Goal: Task Accomplishment & Management: Manage account settings

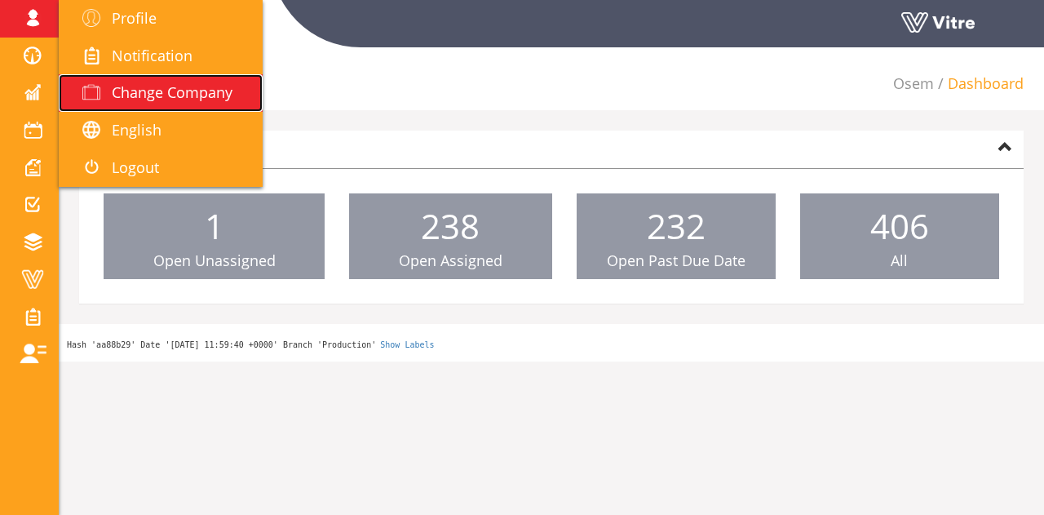
click at [191, 85] on span "Change Company" at bounding box center [172, 92] width 121 height 20
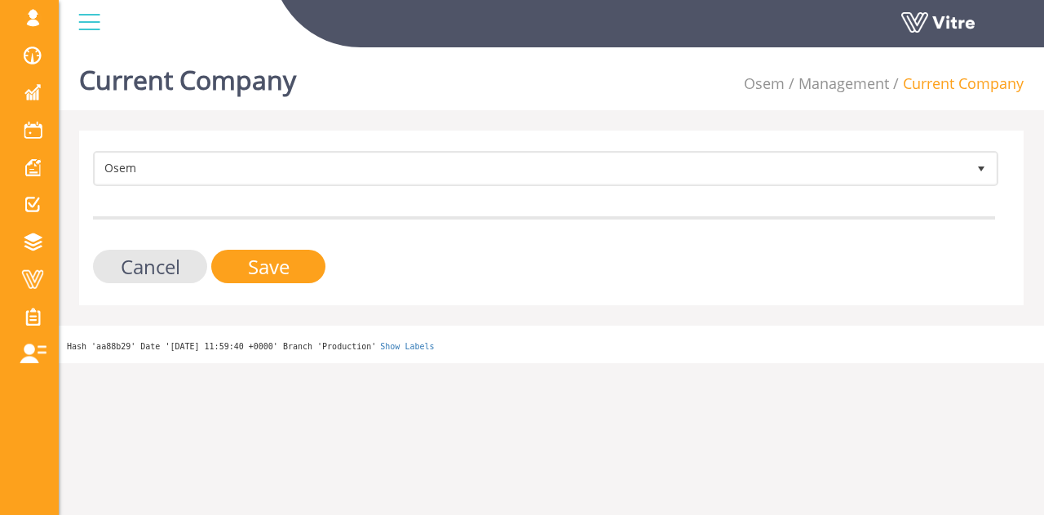
click at [280, 187] on form "Osem 402 Cancel Save" at bounding box center [544, 217] width 902 height 132
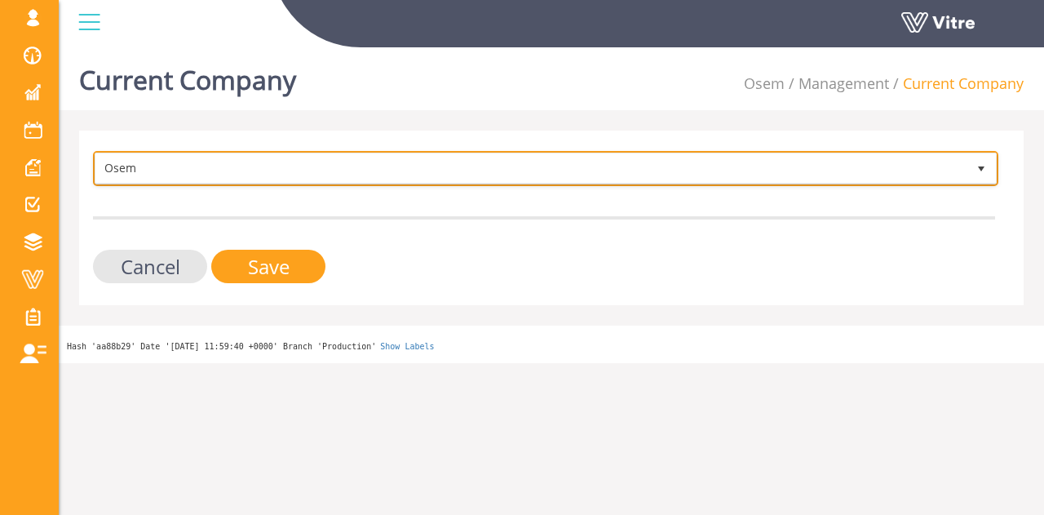
click at [280, 184] on span "Osem 402" at bounding box center [545, 168] width 905 height 35
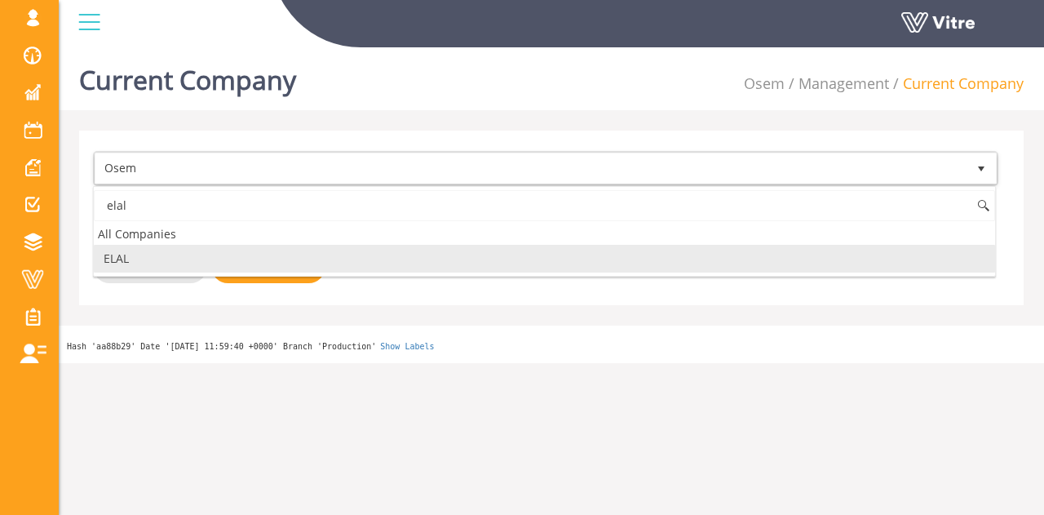
click at [209, 254] on li "ELAL" at bounding box center [544, 259] width 901 height 28
type input "elal"
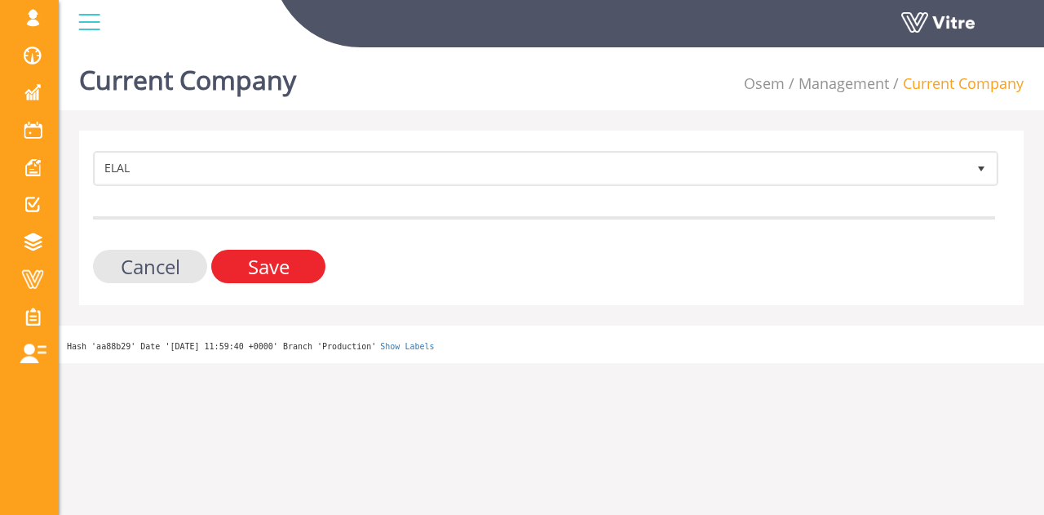
click at [219, 259] on input "Save" at bounding box center [268, 266] width 114 height 33
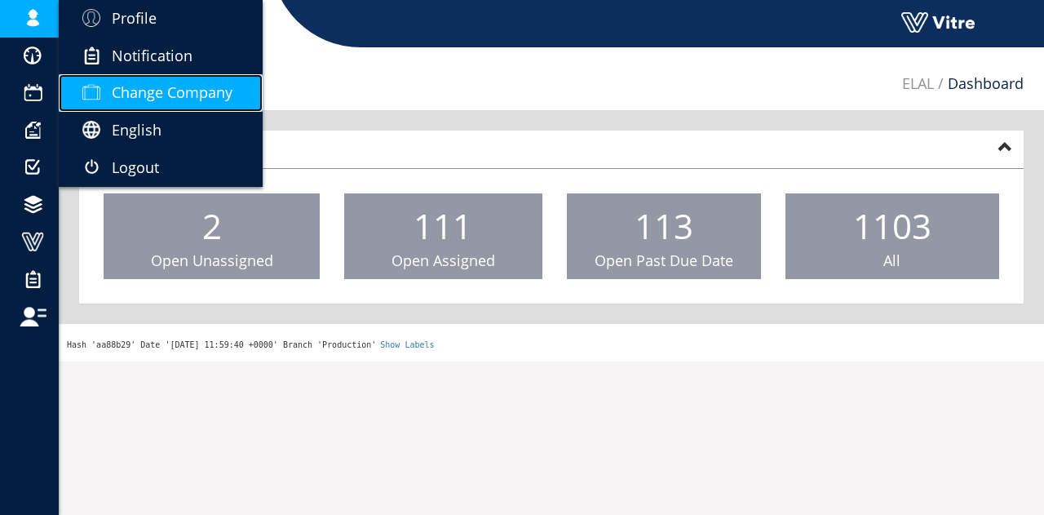
click at [170, 86] on span "Change Company" at bounding box center [172, 92] width 121 height 20
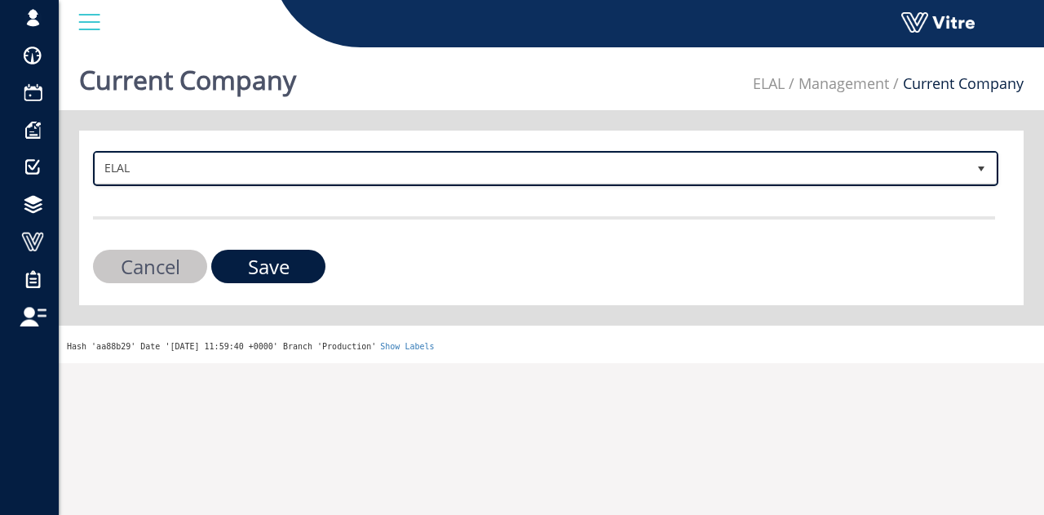
click at [232, 153] on span "ELAL" at bounding box center [530, 167] width 871 height 29
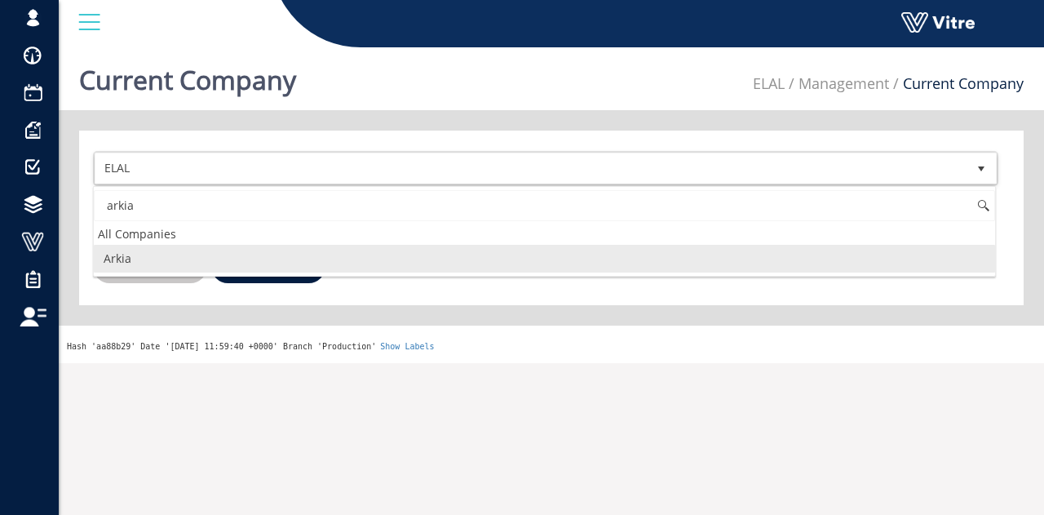
click at [191, 257] on li "Arkia" at bounding box center [544, 259] width 901 height 28
type input "arkia"
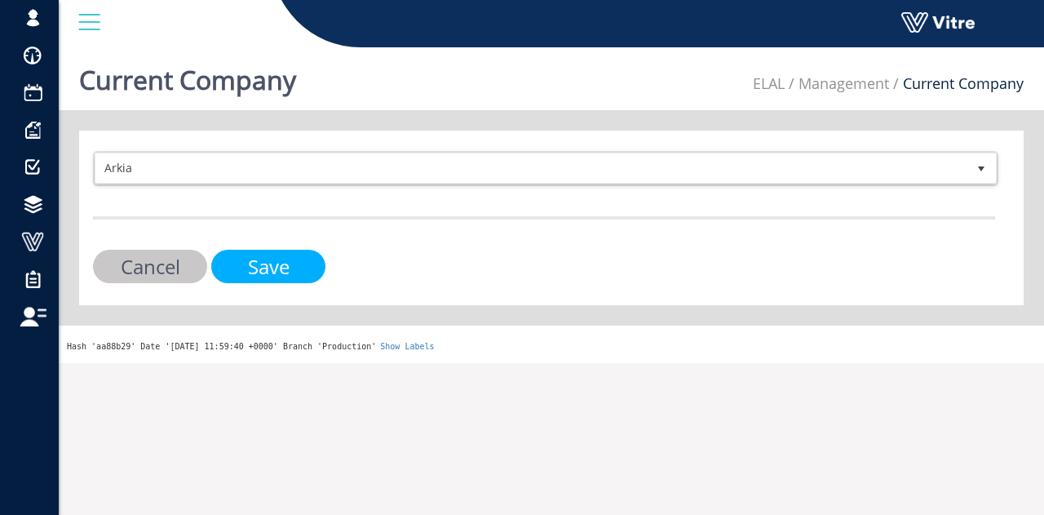
click at [253, 265] on input "Save" at bounding box center [268, 266] width 114 height 33
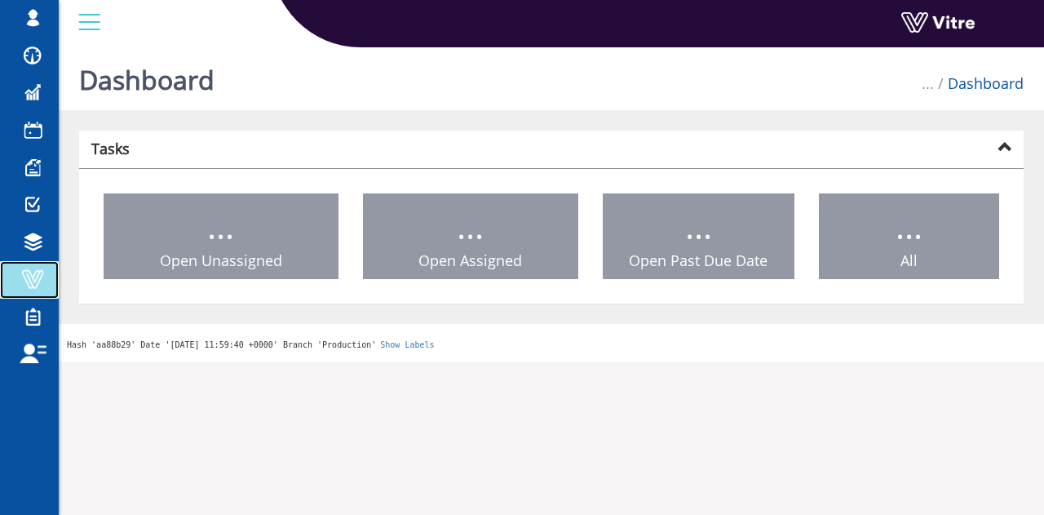
drag, startPoint x: 0, startPoint y: 0, endPoint x: 33, endPoint y: 270, distance: 272.0
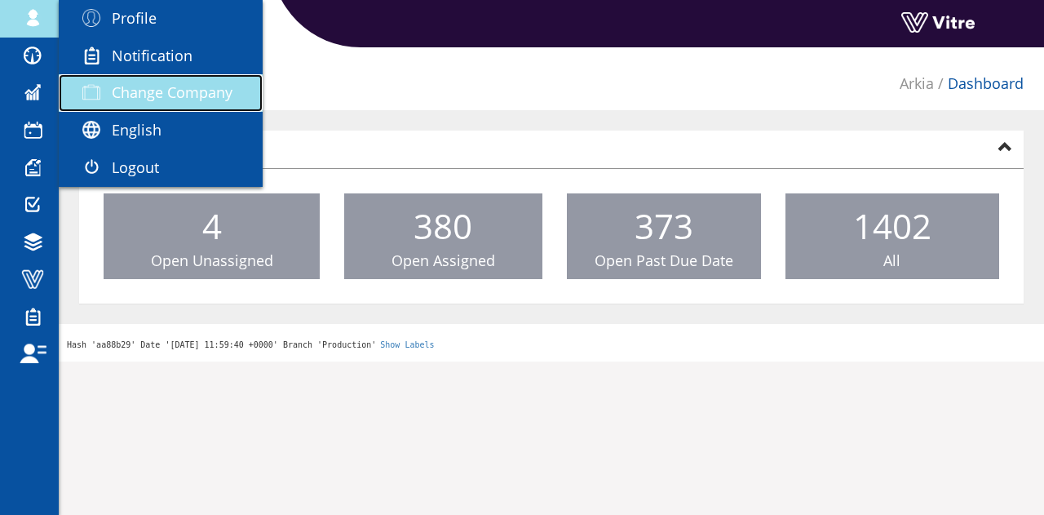
click at [194, 109] on link "Change Company" at bounding box center [161, 93] width 204 height 38
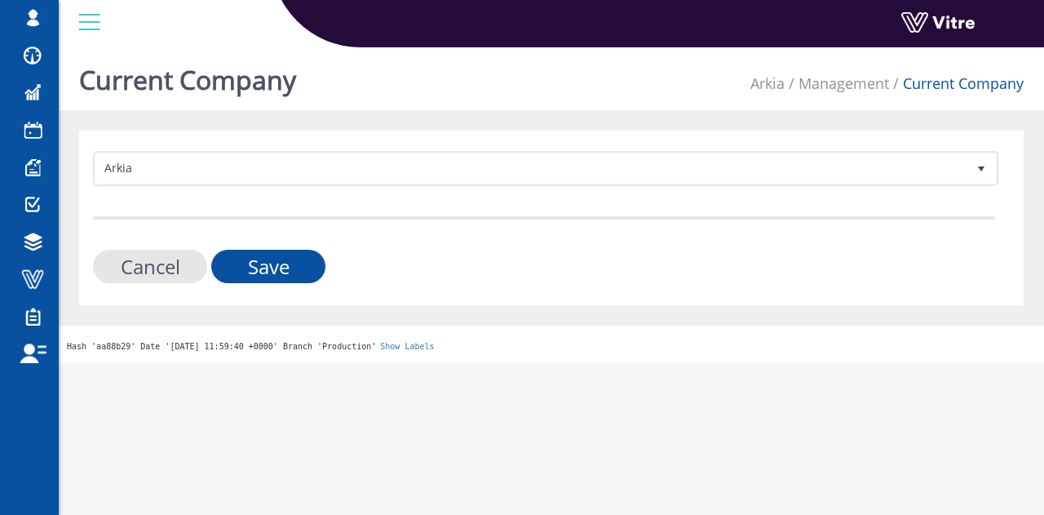
click at [331, 139] on div "Arkia 328 Cancel Save" at bounding box center [551, 218] width 945 height 175
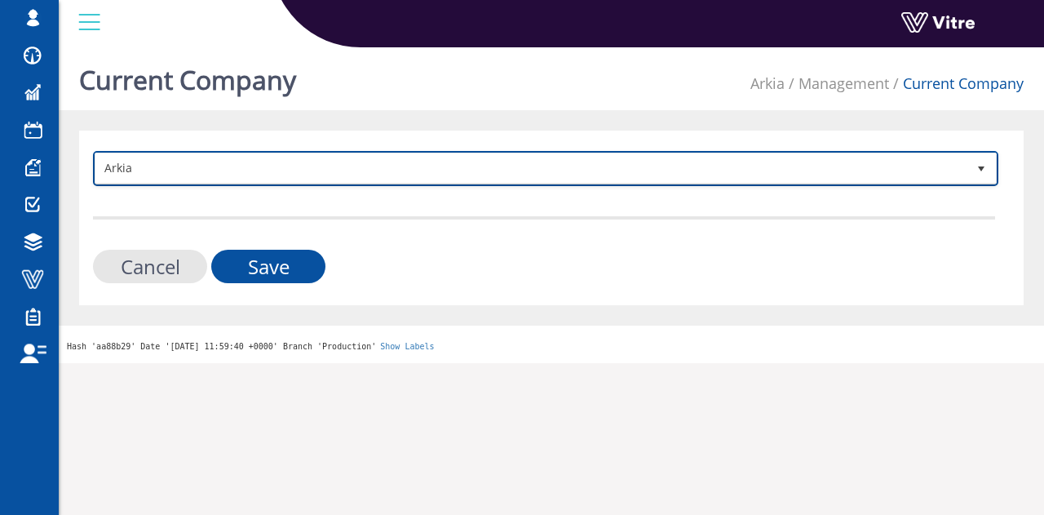
click at [325, 154] on span "Arkia" at bounding box center [530, 167] width 871 height 29
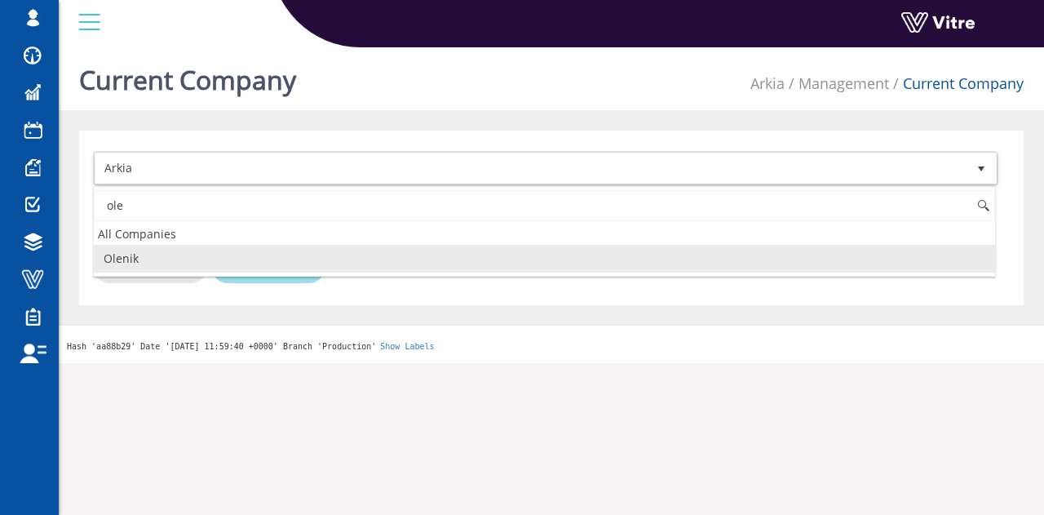
click at [271, 254] on li "Olenik" at bounding box center [544, 259] width 901 height 28
type input "ole"
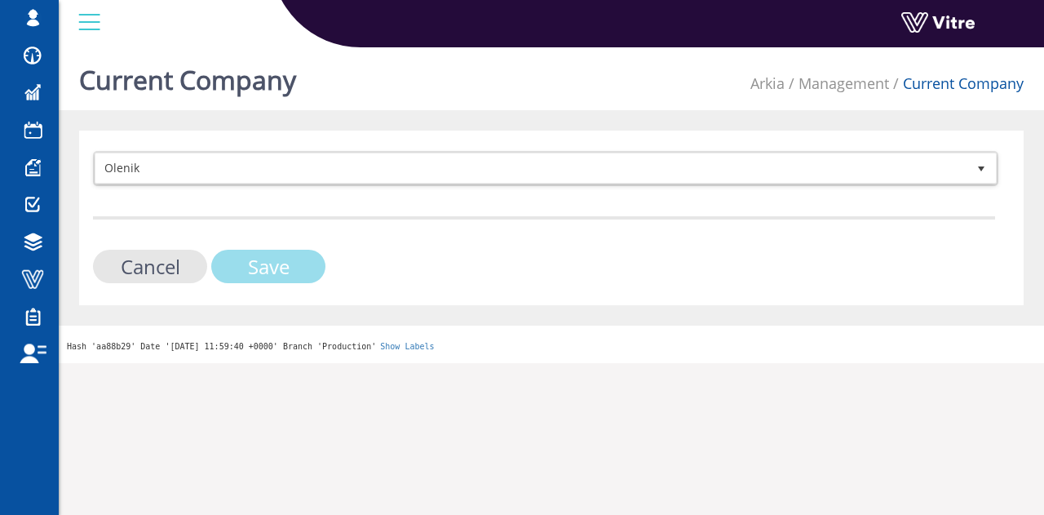
click at [271, 254] on input "Save" at bounding box center [268, 266] width 114 height 33
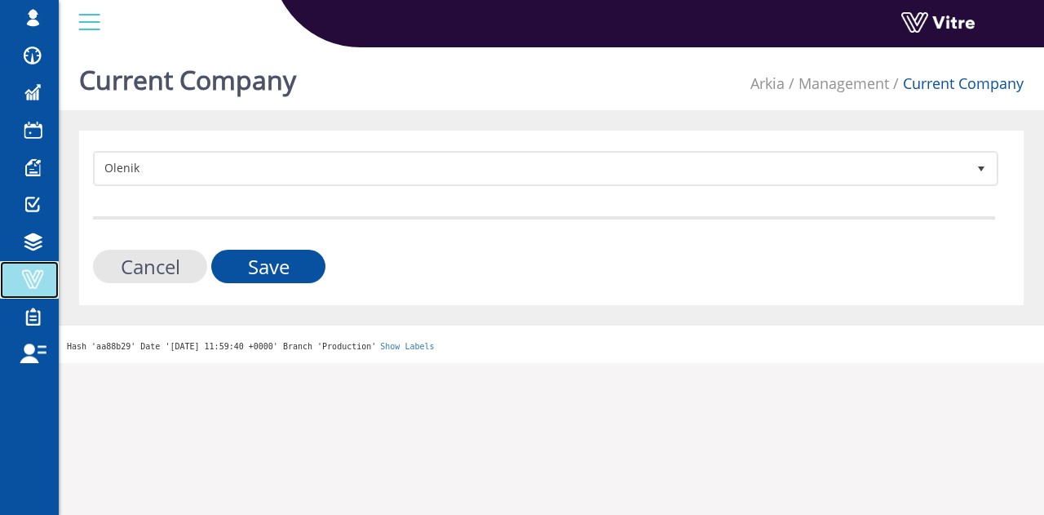
click at [55, 268] on link "Vitre" at bounding box center [29, 280] width 59 height 38
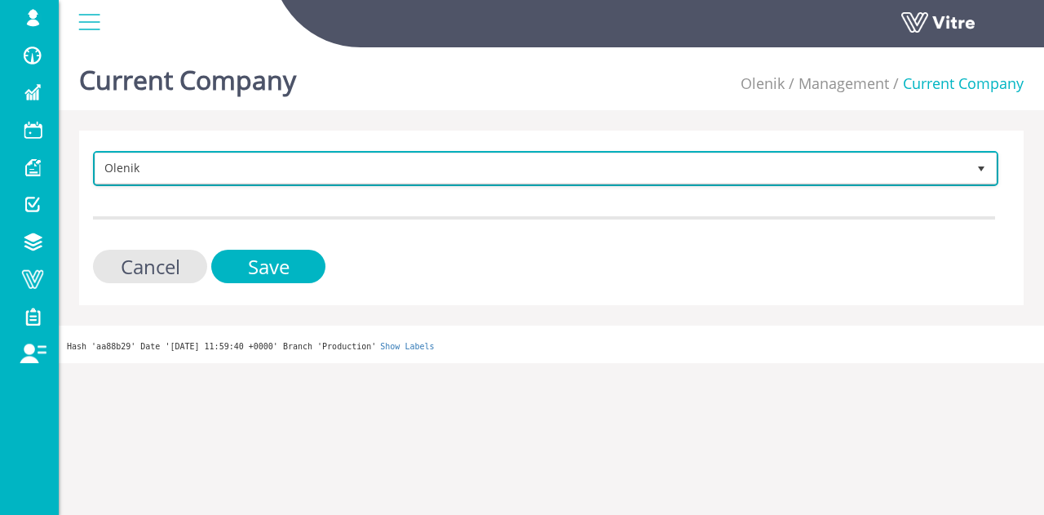
click at [289, 162] on span "Olenik" at bounding box center [530, 167] width 871 height 29
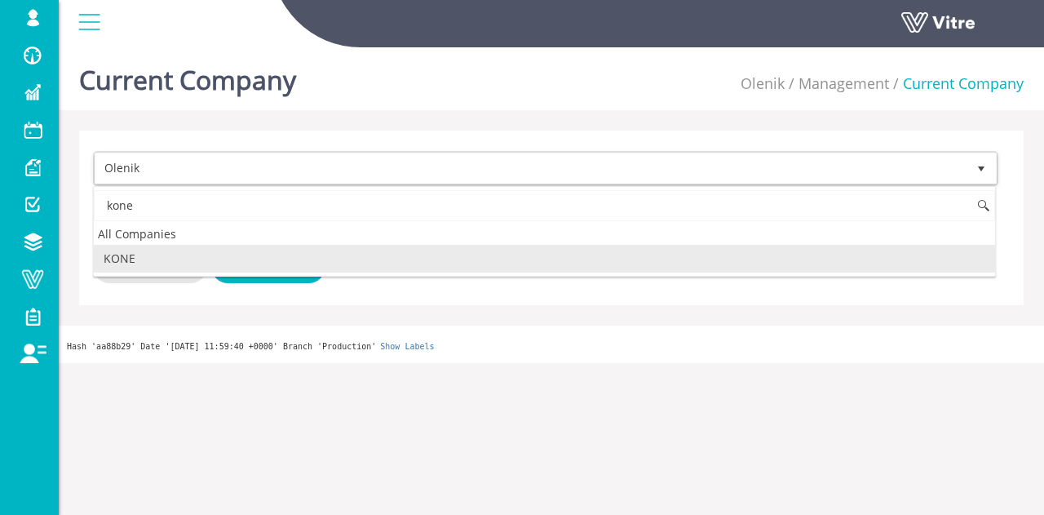
click at [240, 252] on li "KONE" at bounding box center [544, 259] width 901 height 28
type input "kone"
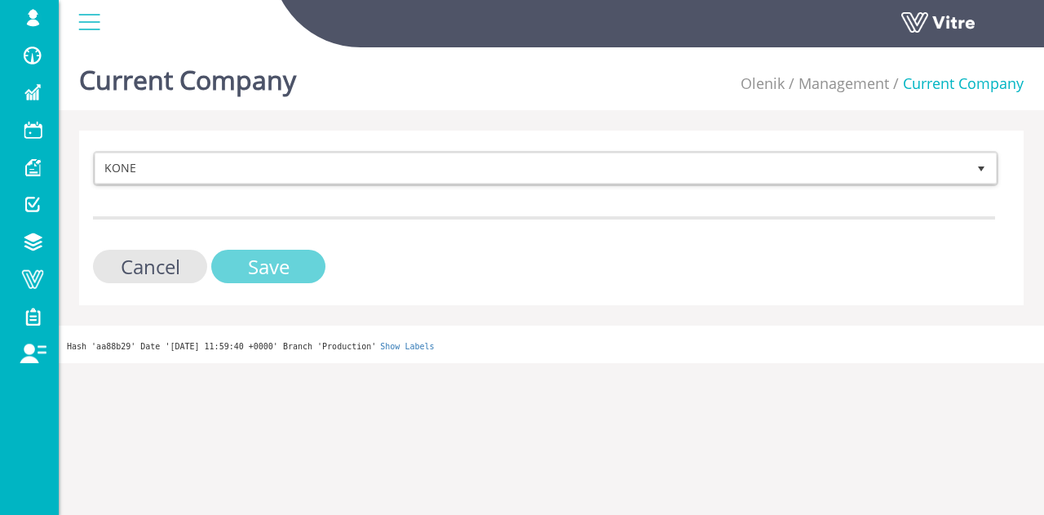
click at [240, 252] on input "Save" at bounding box center [268, 266] width 114 height 33
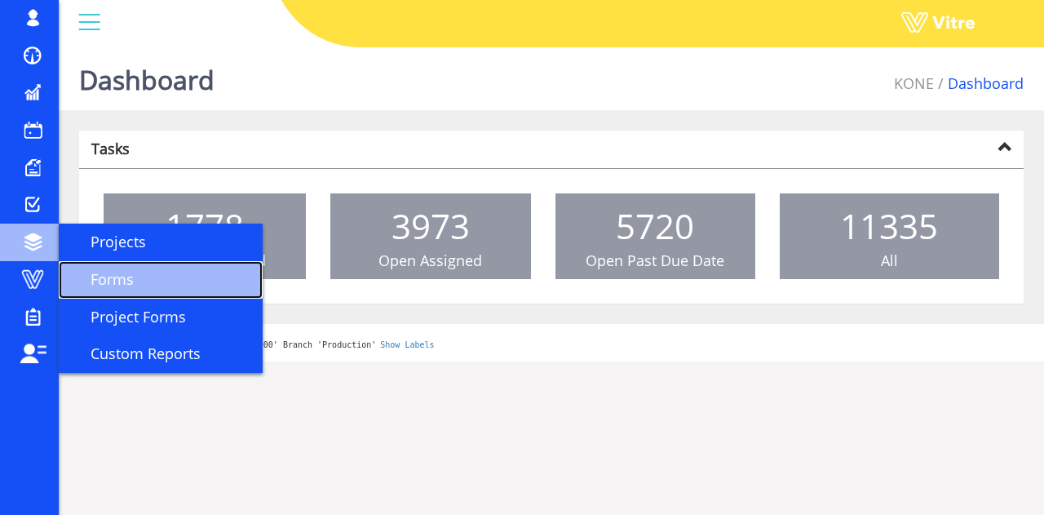
click at [60, 278] on link "Forms" at bounding box center [161, 280] width 204 height 38
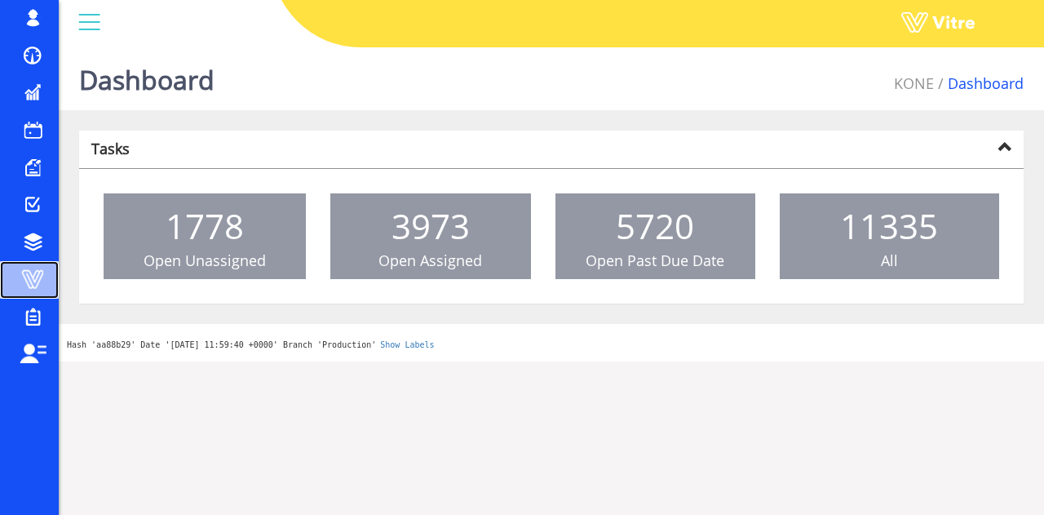
click at [56, 277] on link "Vitre" at bounding box center [29, 280] width 59 height 38
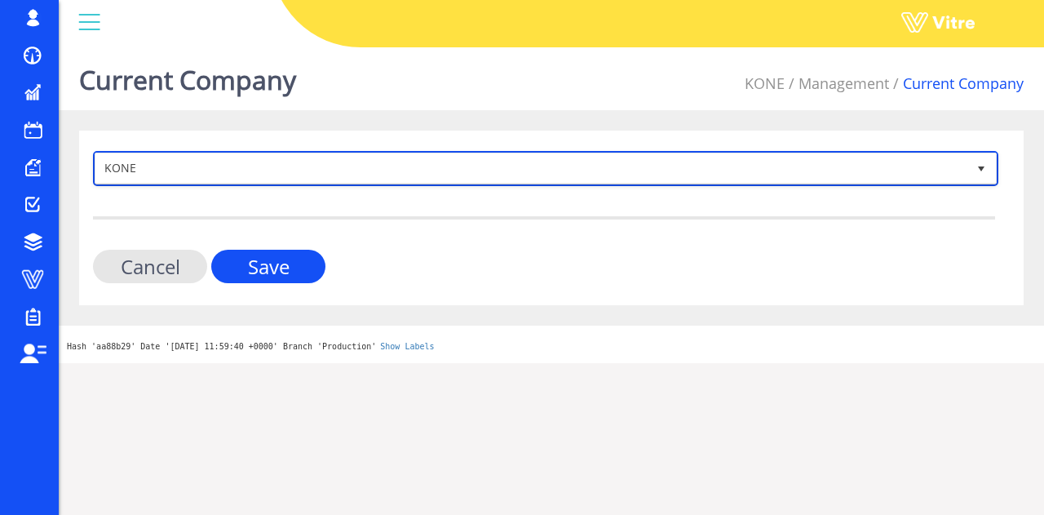
click at [269, 167] on span "KONE" at bounding box center [530, 167] width 871 height 29
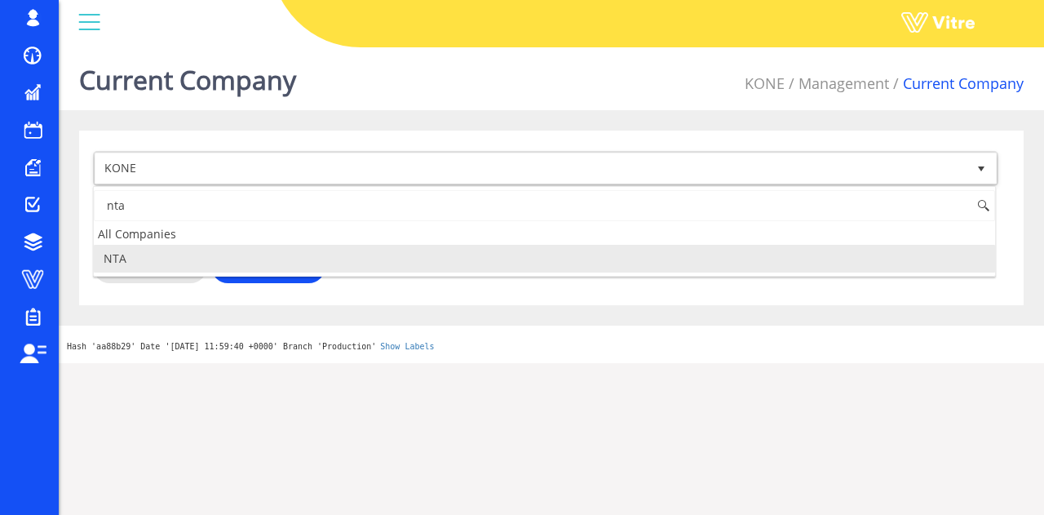
click at [196, 252] on li "NTA" at bounding box center [544, 259] width 901 height 28
type input "nta"
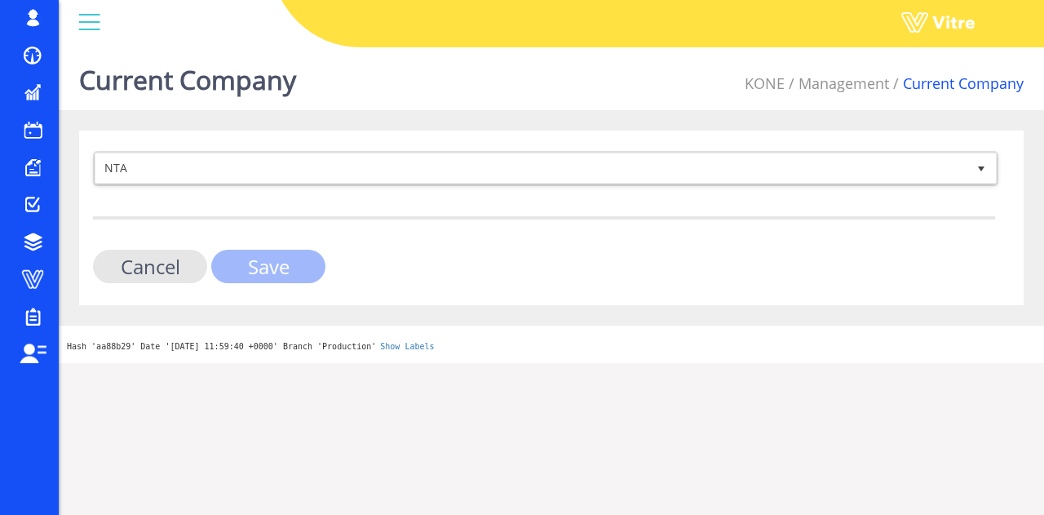
click at [235, 265] on input "Save" at bounding box center [268, 266] width 114 height 33
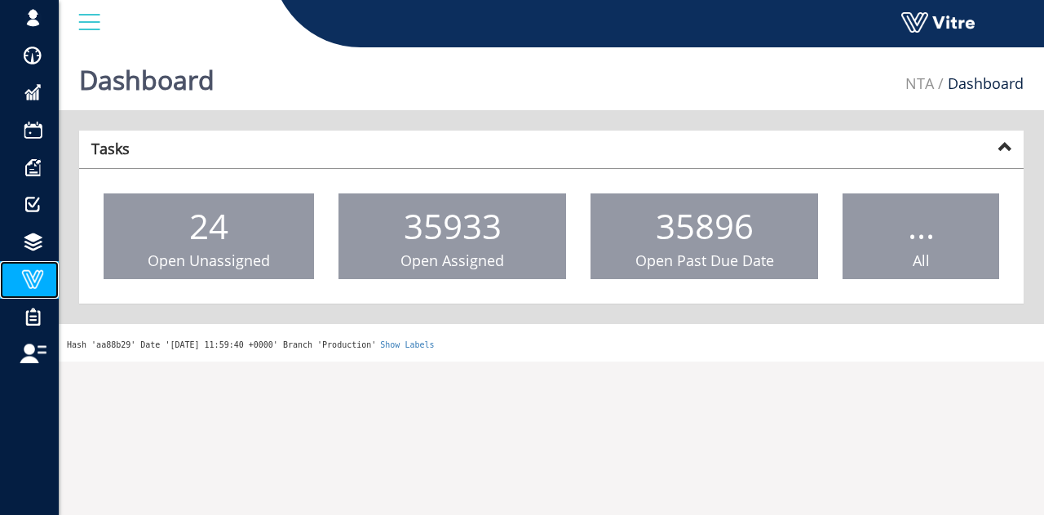
click at [50, 271] on span at bounding box center [32, 279] width 41 height 20
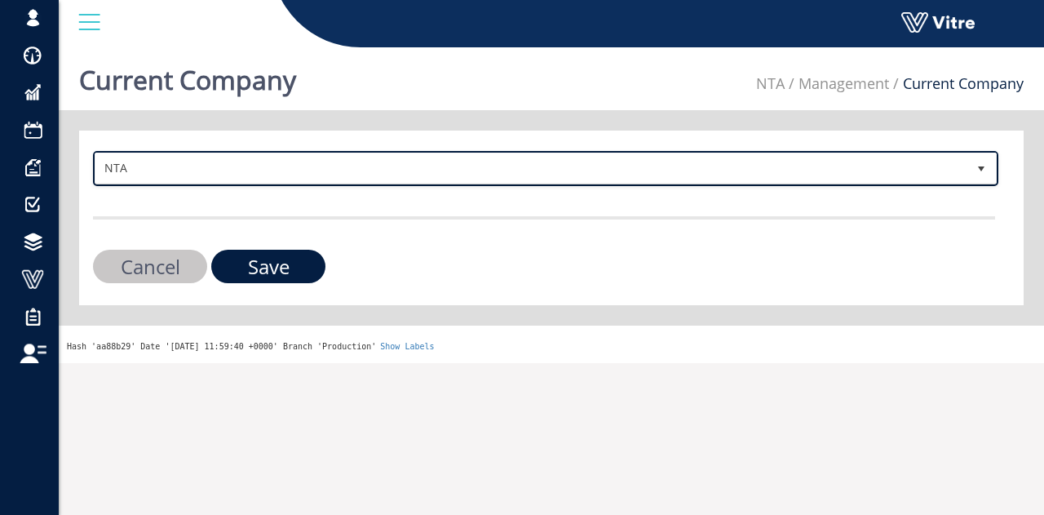
click at [336, 159] on span "NTA" at bounding box center [530, 167] width 871 height 29
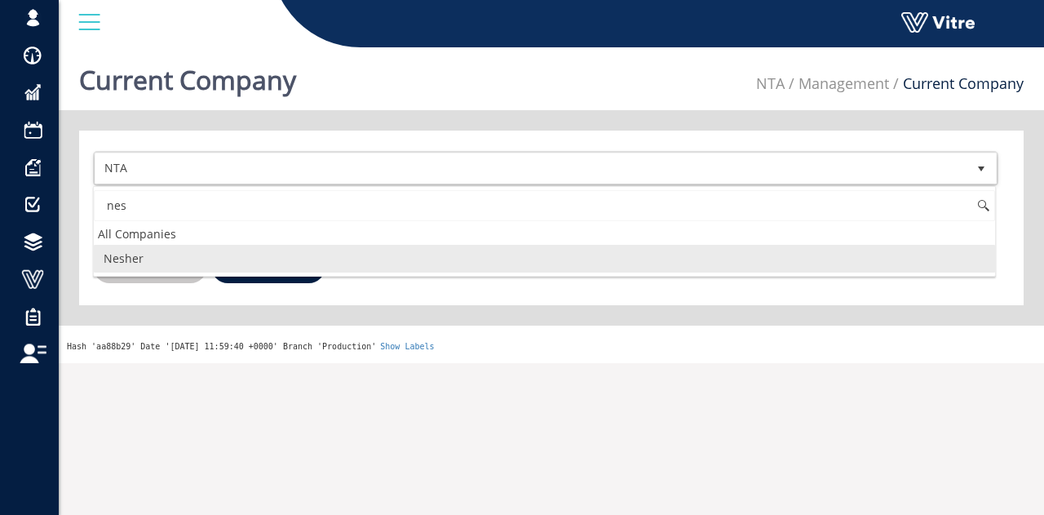
click at [289, 261] on li "Nesher" at bounding box center [544, 259] width 901 height 28
type input "nes"
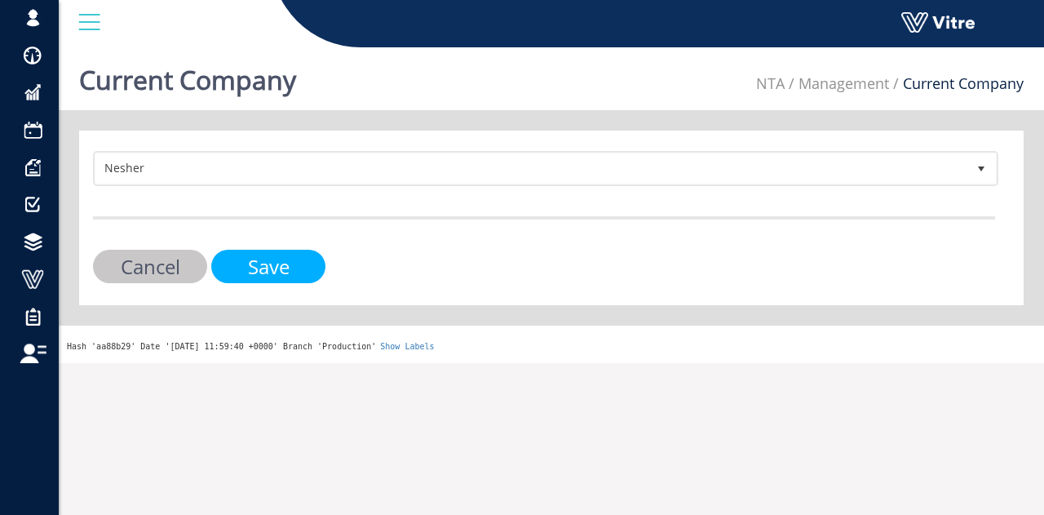
click at [289, 261] on input "Save" at bounding box center [268, 266] width 114 height 33
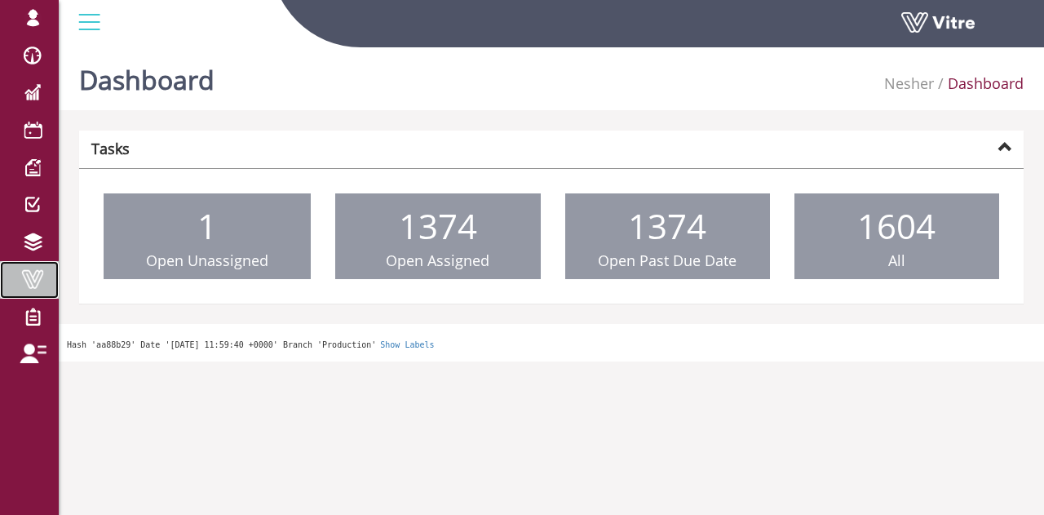
click at [38, 272] on span at bounding box center [32, 279] width 41 height 20
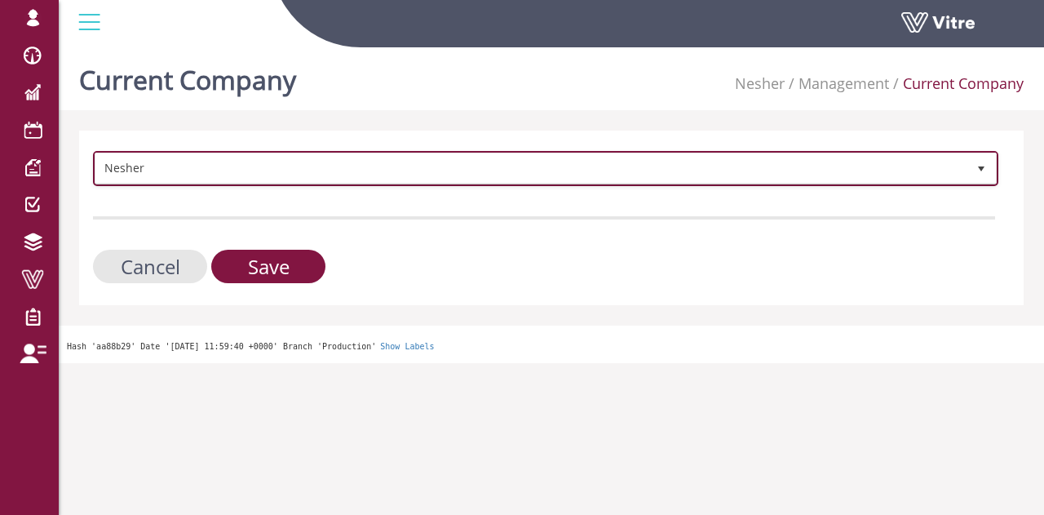
click at [153, 166] on span "Nesher" at bounding box center [530, 167] width 871 height 29
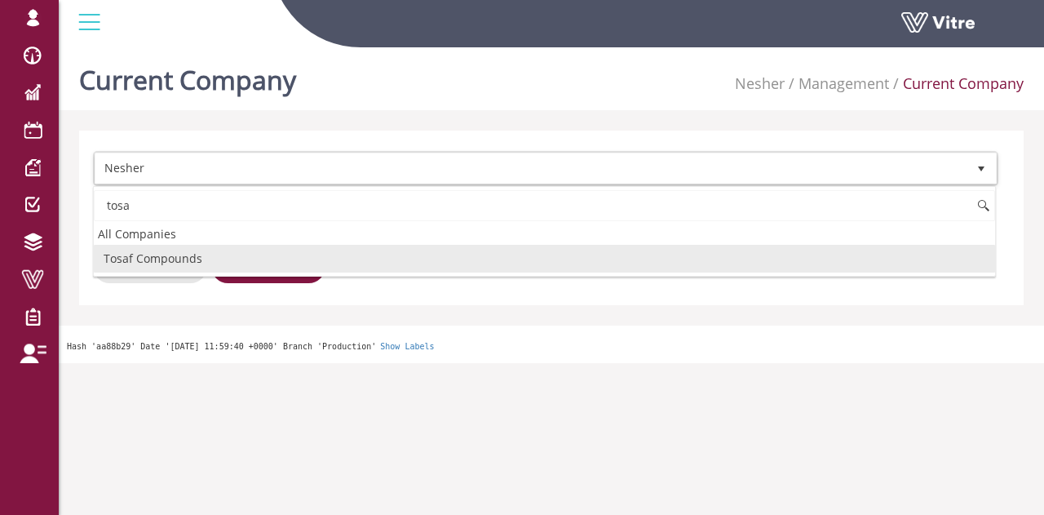
click at [155, 260] on li "Tosaf Compounds" at bounding box center [544, 259] width 901 height 28
type input "tosa"
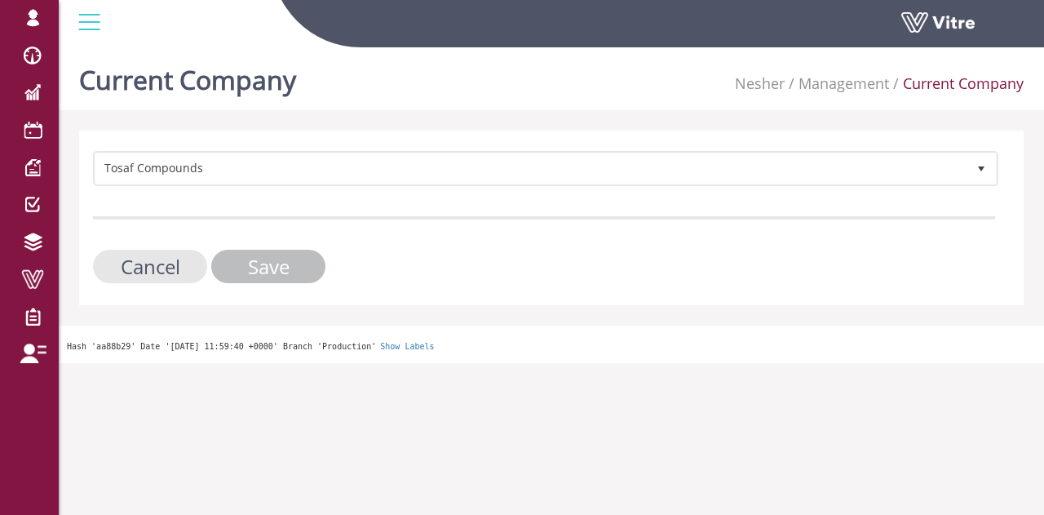
click at [299, 254] on input "Save" at bounding box center [268, 266] width 114 height 33
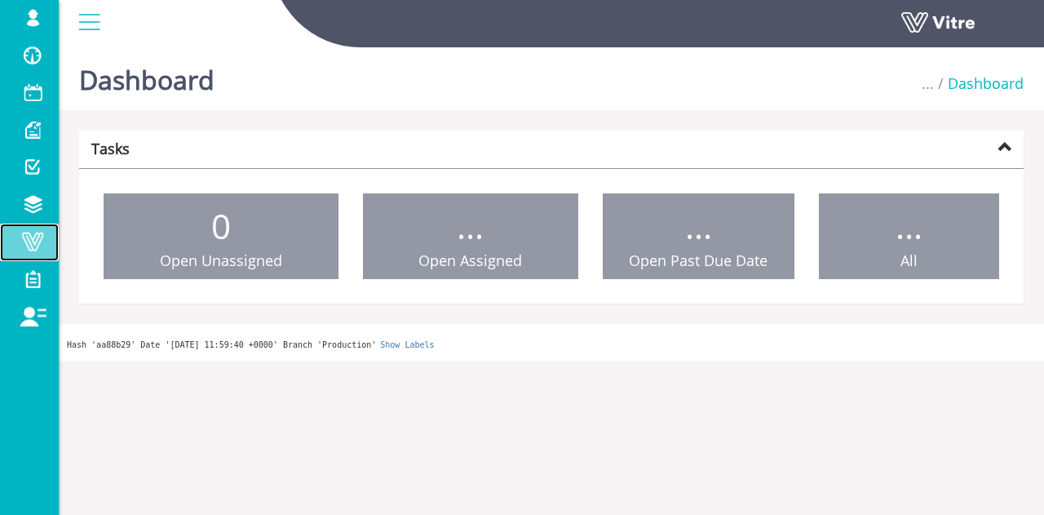
click at [46, 255] on link "Vitre" at bounding box center [29, 242] width 59 height 38
